Goal: Task Accomplishment & Management: Complete application form

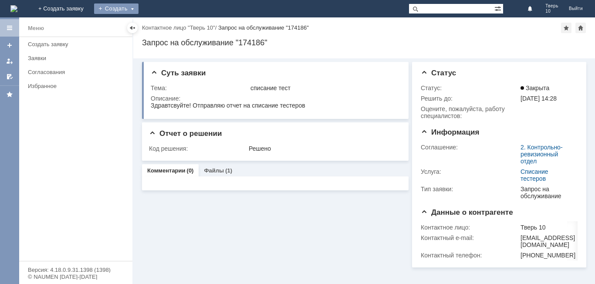
click at [139, 9] on div "Создать" at bounding box center [116, 8] width 44 height 10
click at [162, 24] on link "Заявка" at bounding box center [129, 26] width 66 height 10
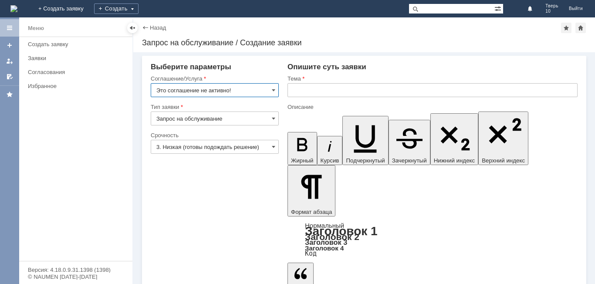
click at [307, 94] on input "text" at bounding box center [433, 90] width 290 height 14
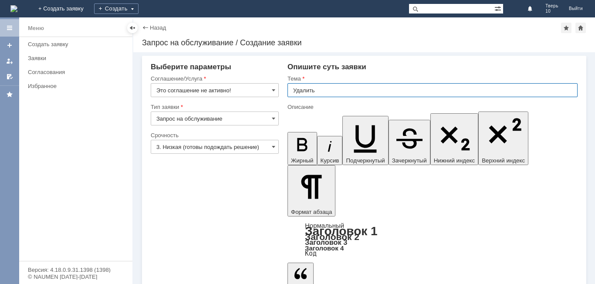
type input "Удалить"
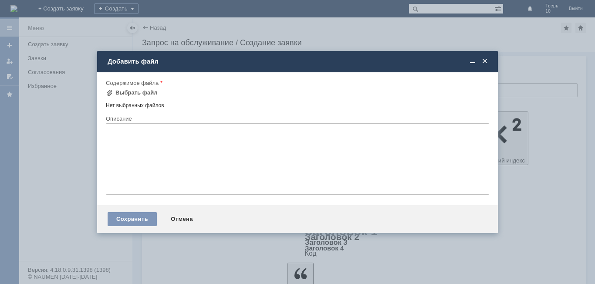
click at [156, 151] on textarea at bounding box center [297, 158] width 383 height 71
click at [136, 92] on div "Выбрать файл" at bounding box center [136, 92] width 42 height 7
click at [109, 92] on span at bounding box center [109, 92] width 7 height 7
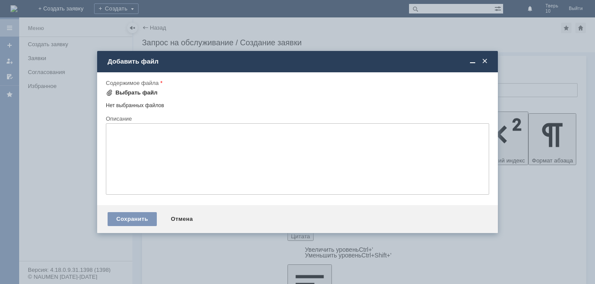
click at [112, 91] on span at bounding box center [109, 92] width 7 height 7
click at [111, 90] on span at bounding box center [109, 92] width 7 height 7
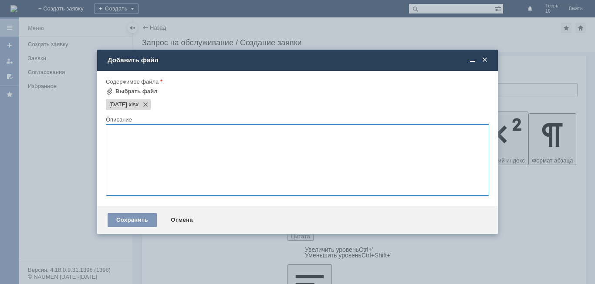
click at [129, 148] on textarea at bounding box center [297, 159] width 383 height 71
click at [131, 220] on div "Сохранить" at bounding box center [132, 220] width 49 height 14
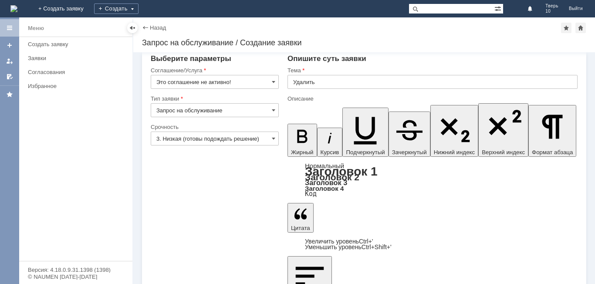
scroll to position [15, 0]
